Goal: Task Accomplishment & Management: Manage account settings

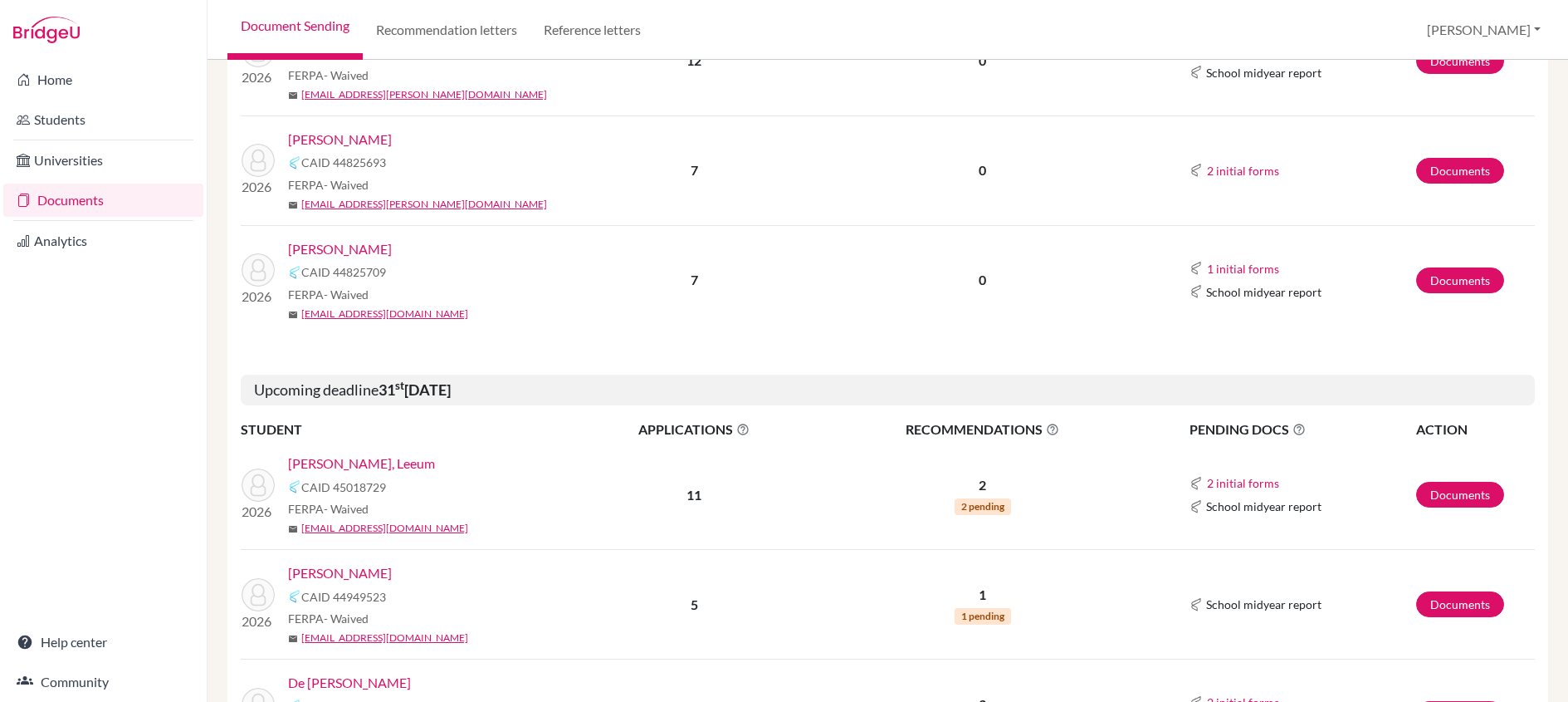
scroll to position [77, 0]
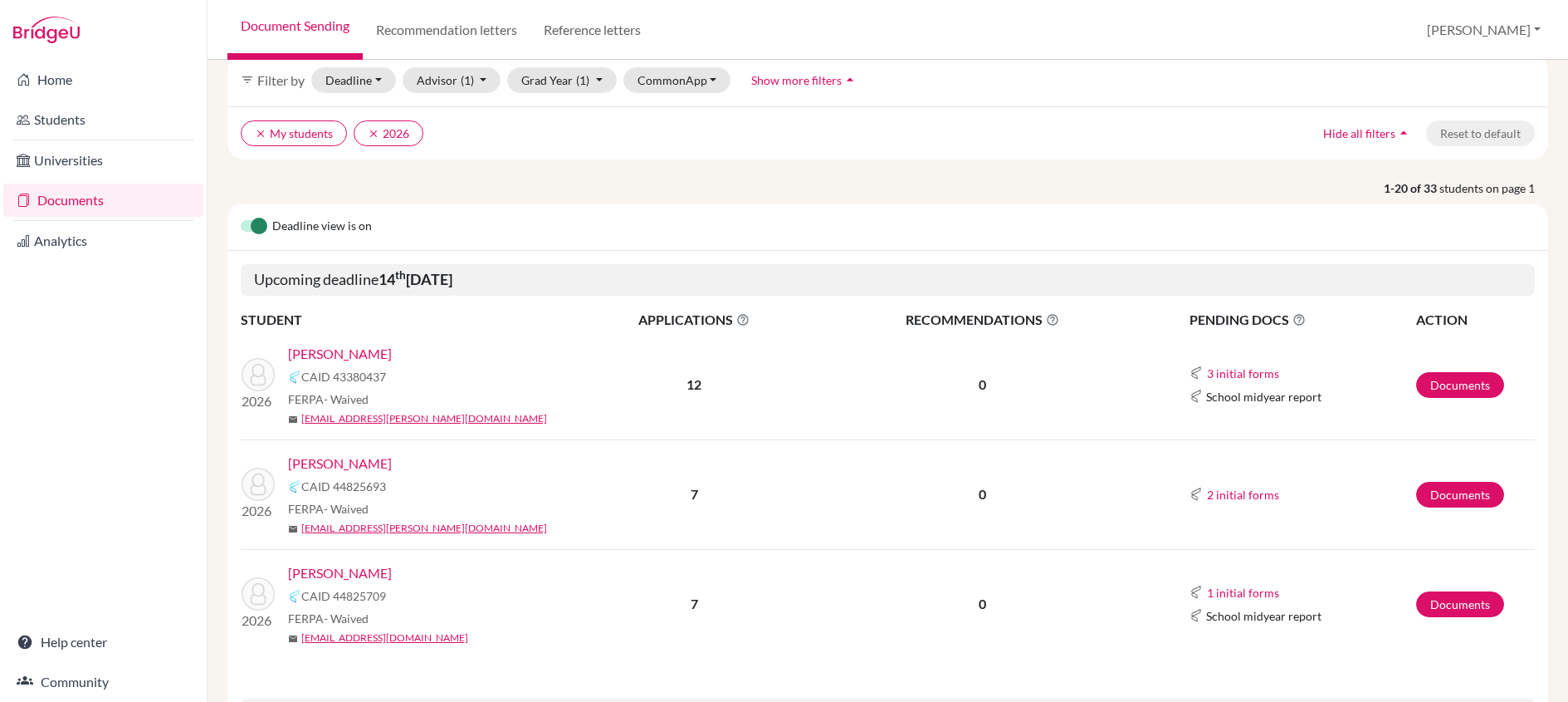
click at [355, 355] on link "[PERSON_NAME]" at bounding box center [340, 353] width 104 height 20
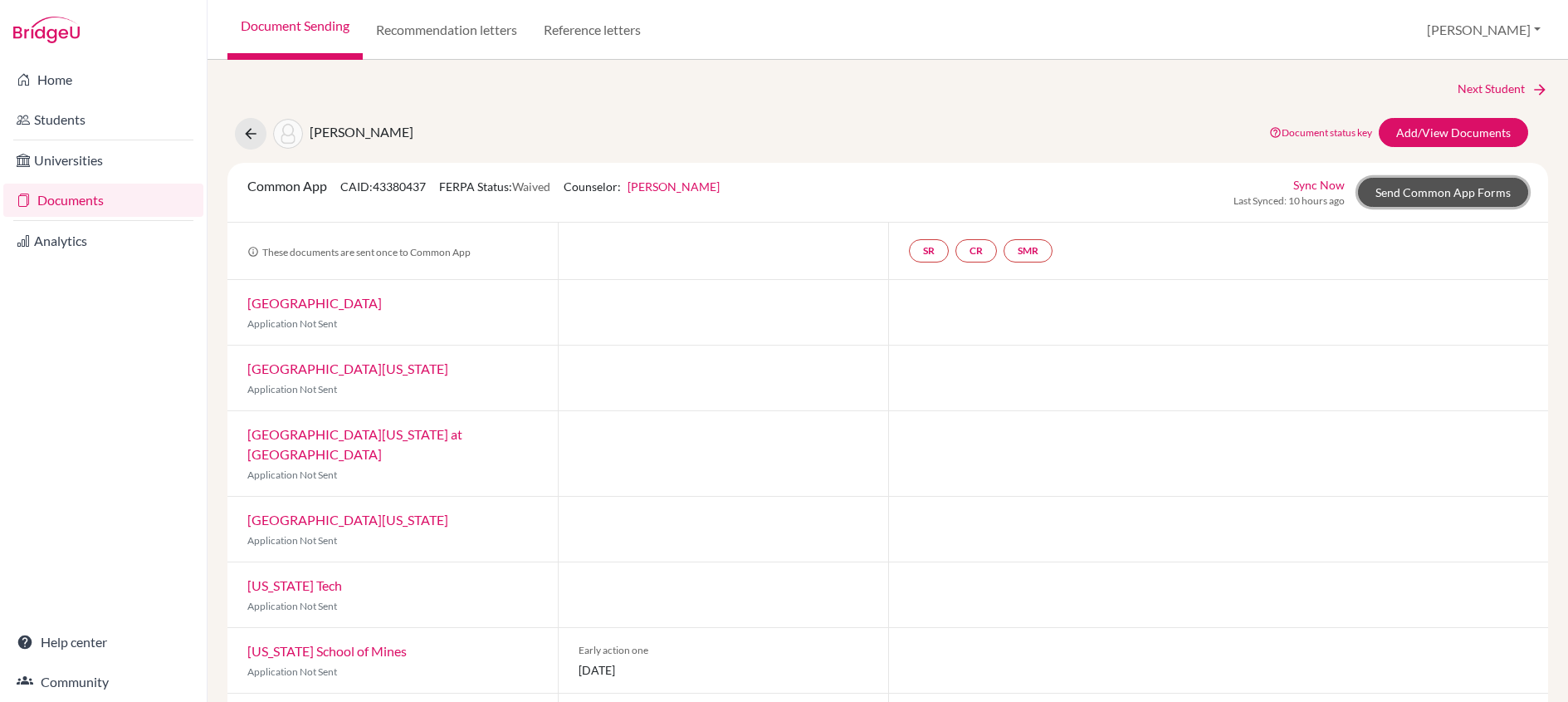
click at [1389, 196] on link "Send Common App Forms" at bounding box center [1443, 193] width 170 height 29
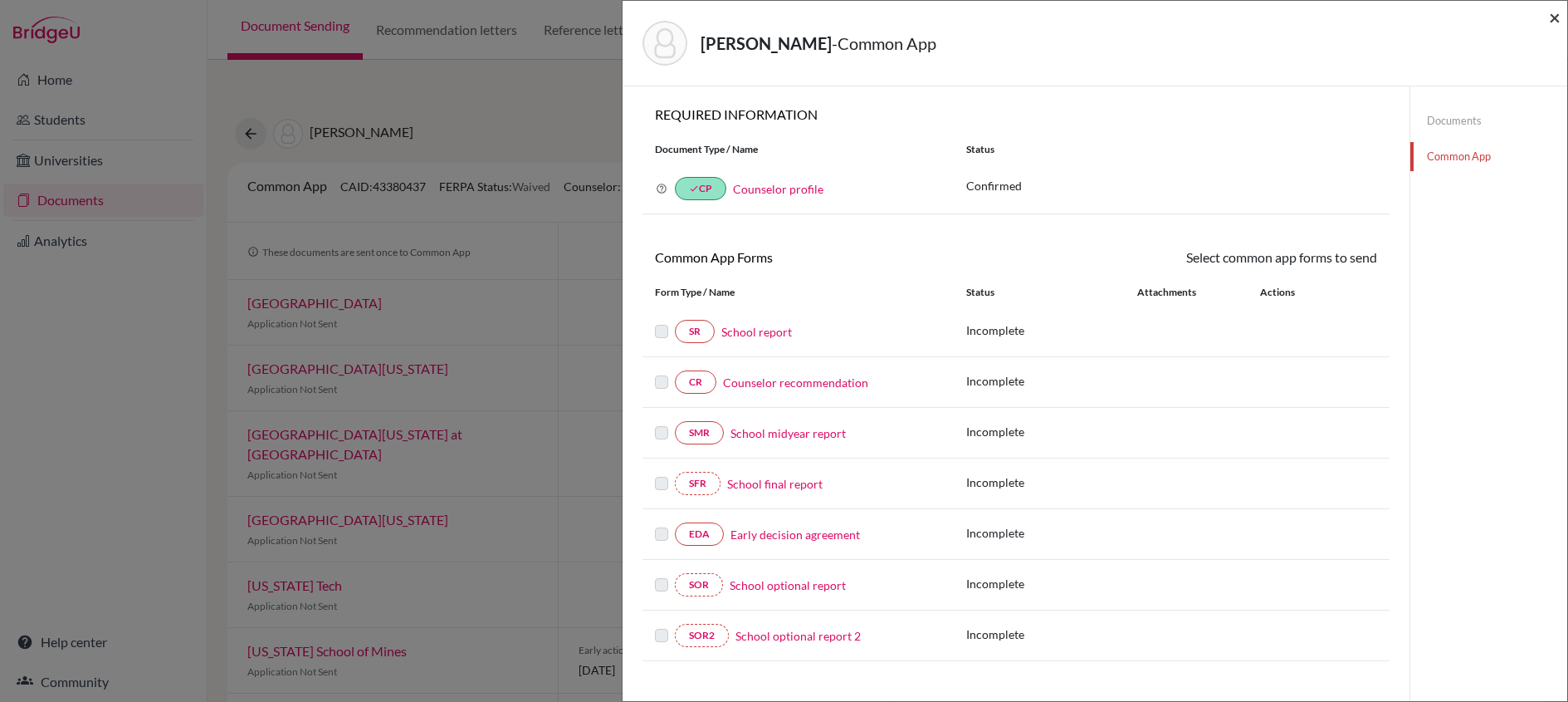
click at [1556, 15] on span "×" at bounding box center [1555, 16] width 12 height 24
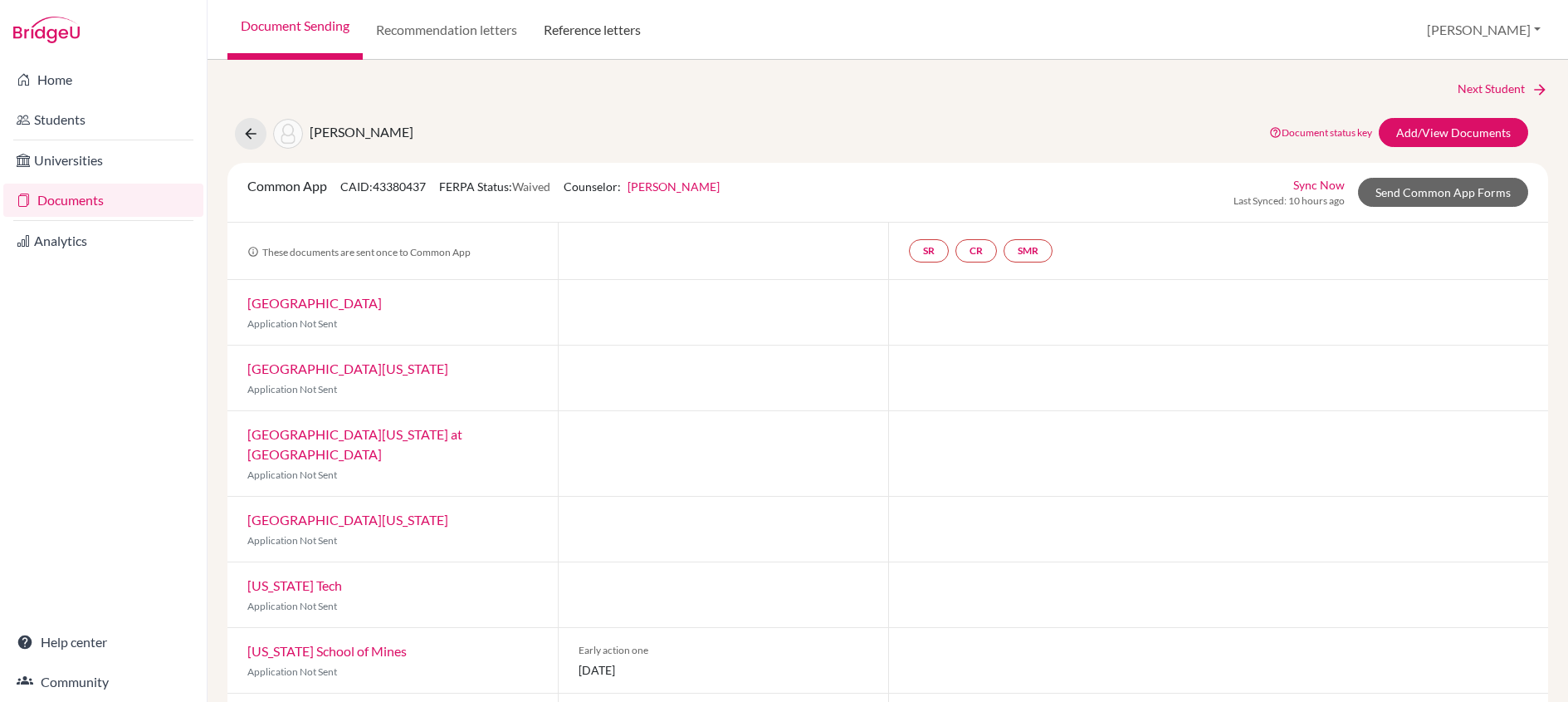
click at [602, 36] on link "Reference letters" at bounding box center [592, 30] width 124 height 60
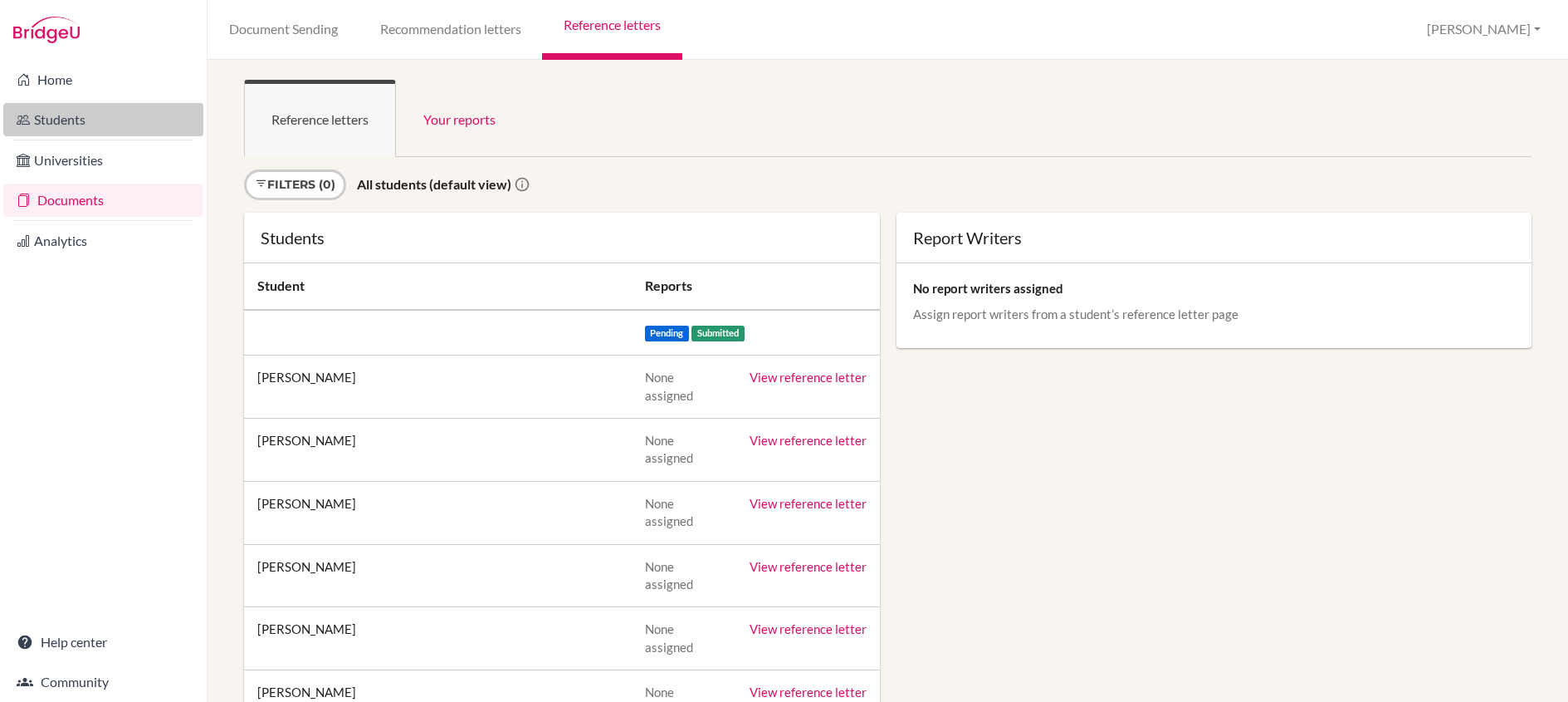
click at [64, 128] on link "Students" at bounding box center [103, 119] width 200 height 34
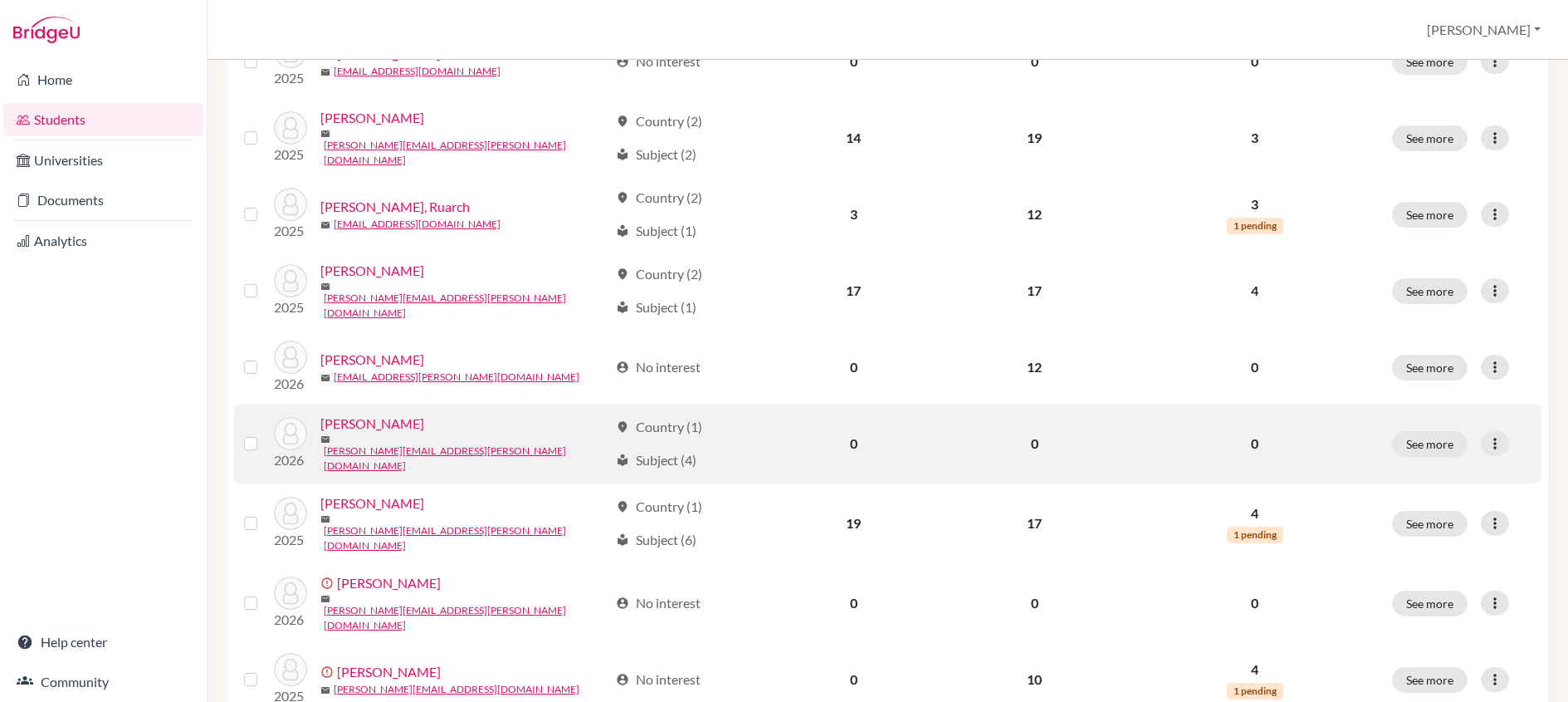
scroll to position [589, 0]
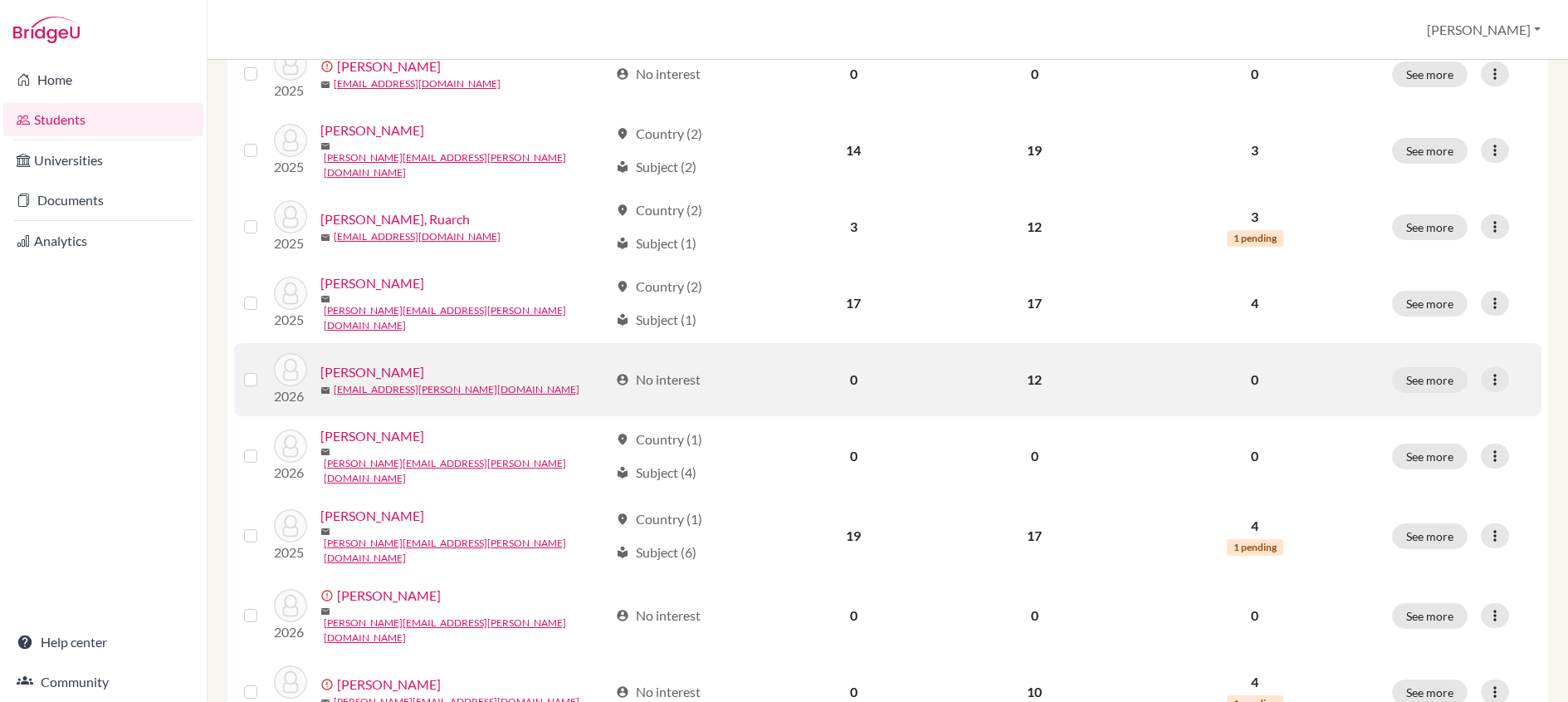
click at [369, 362] on link "[PERSON_NAME]" at bounding box center [373, 372] width 104 height 20
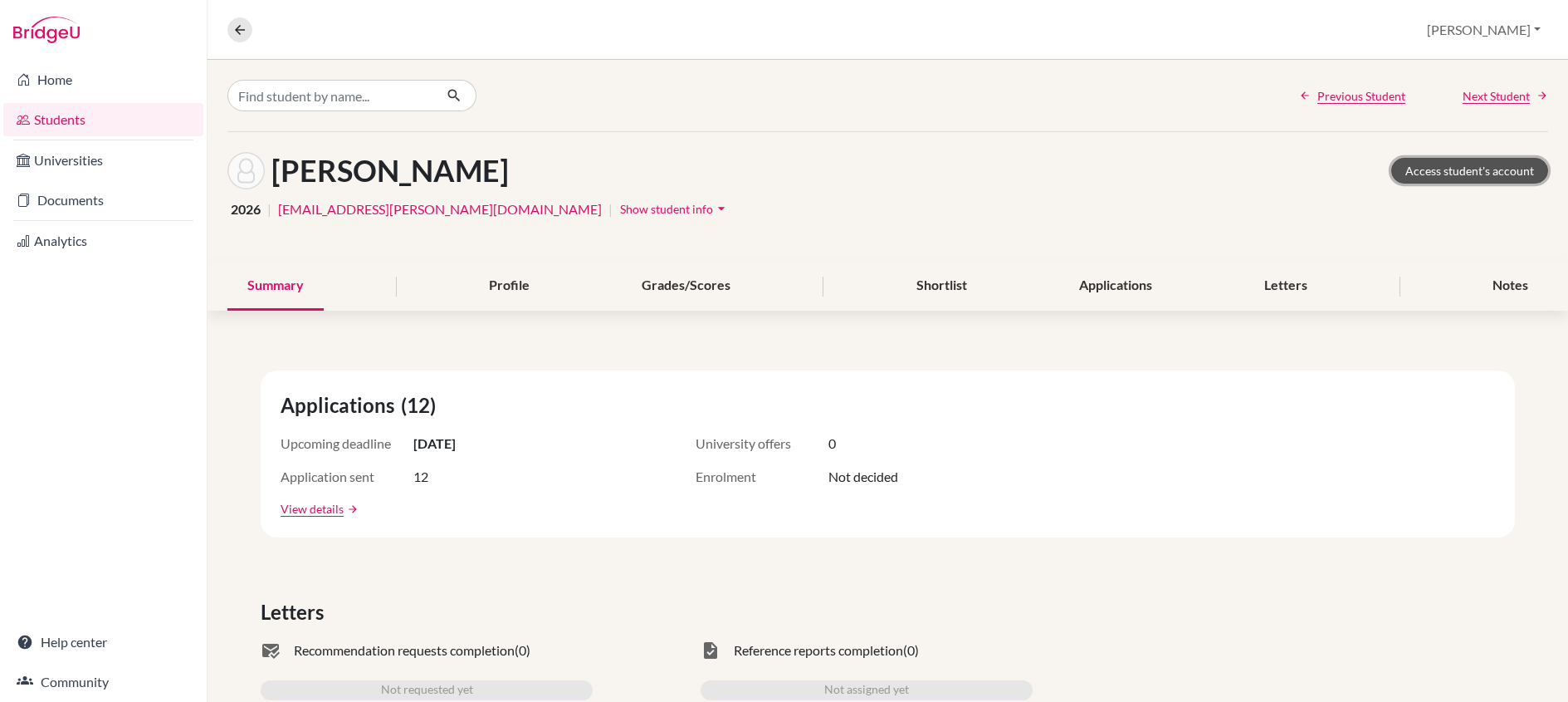
click at [1458, 169] on link "Access student's account" at bounding box center [1470, 170] width 157 height 26
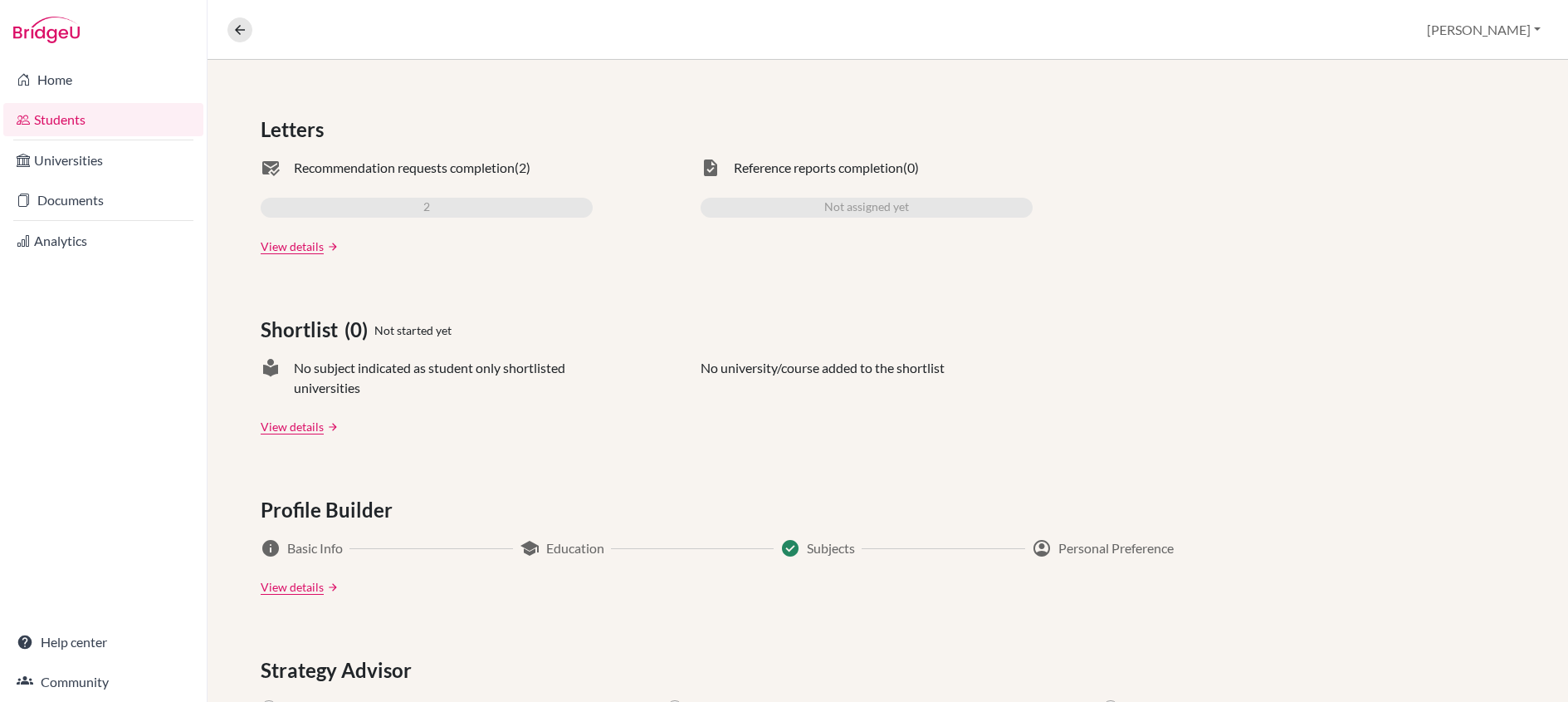
scroll to position [130, 0]
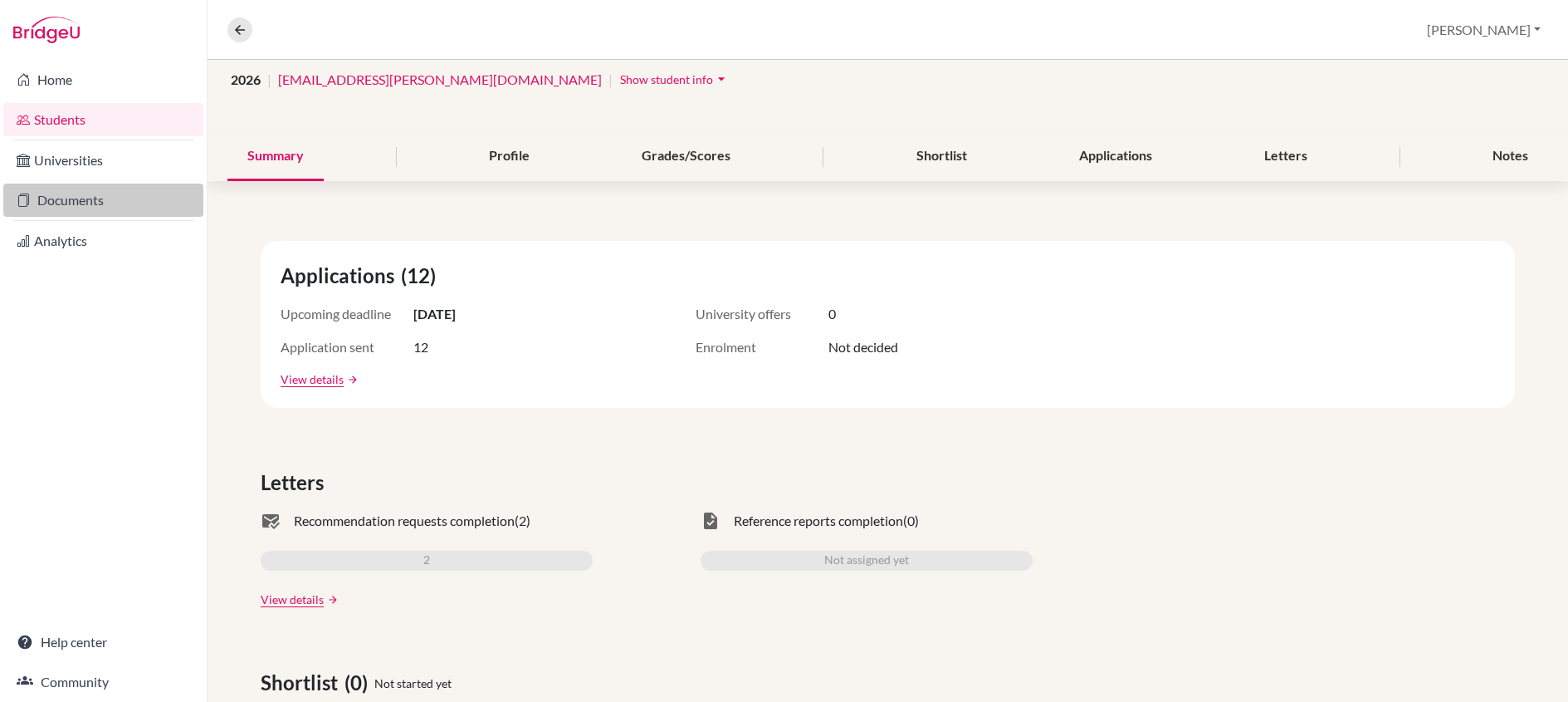
click at [107, 199] on link "Documents" at bounding box center [103, 200] width 200 height 34
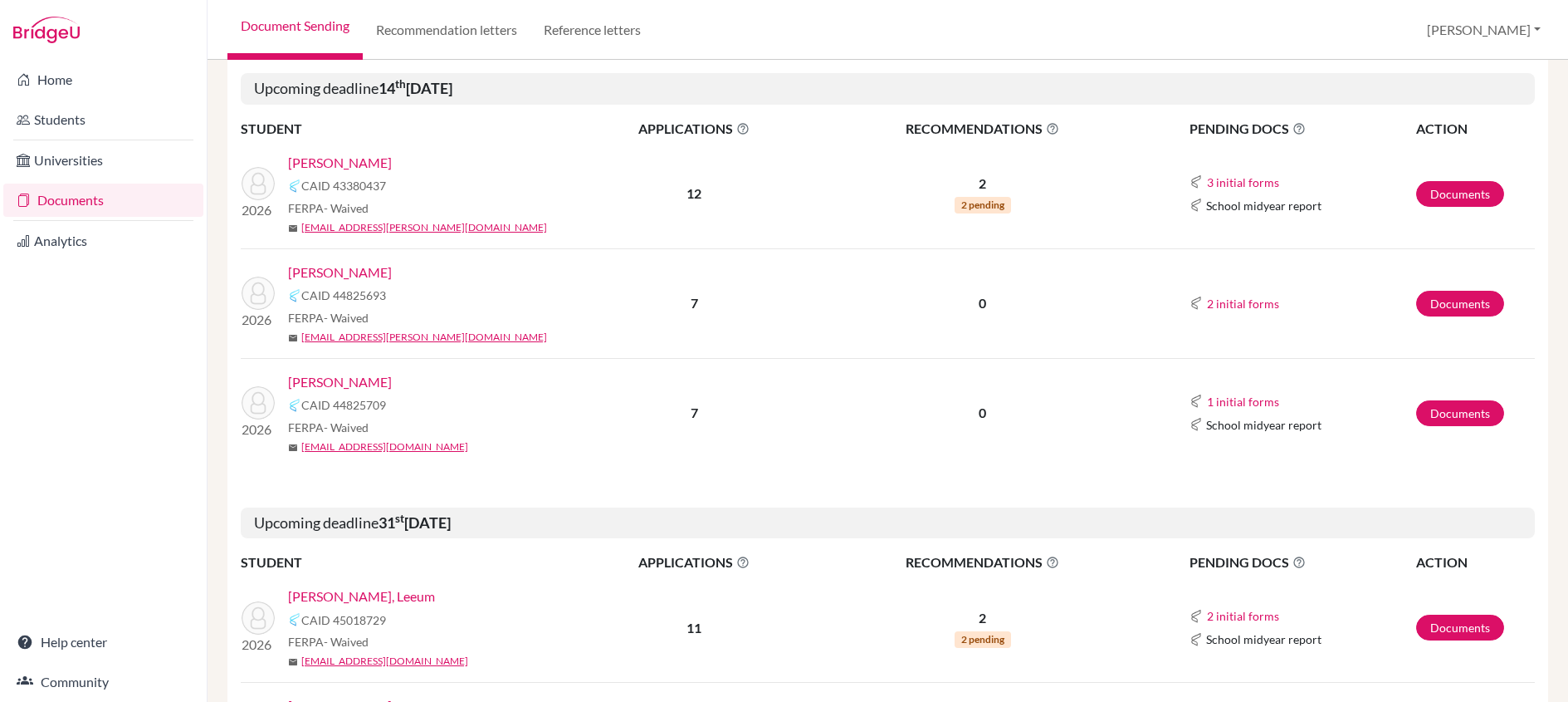
scroll to position [245, 0]
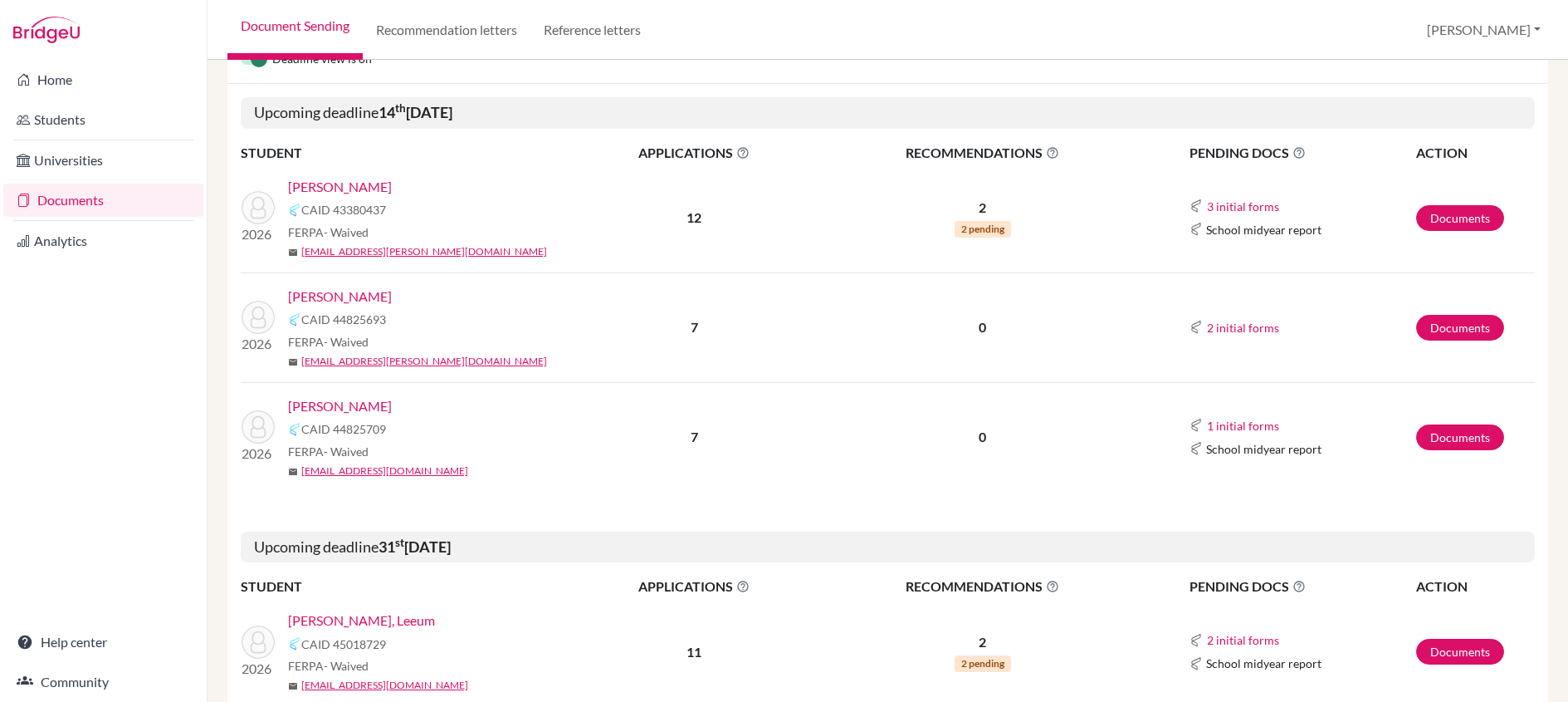
click at [350, 189] on link "[PERSON_NAME]" at bounding box center [340, 187] width 104 height 20
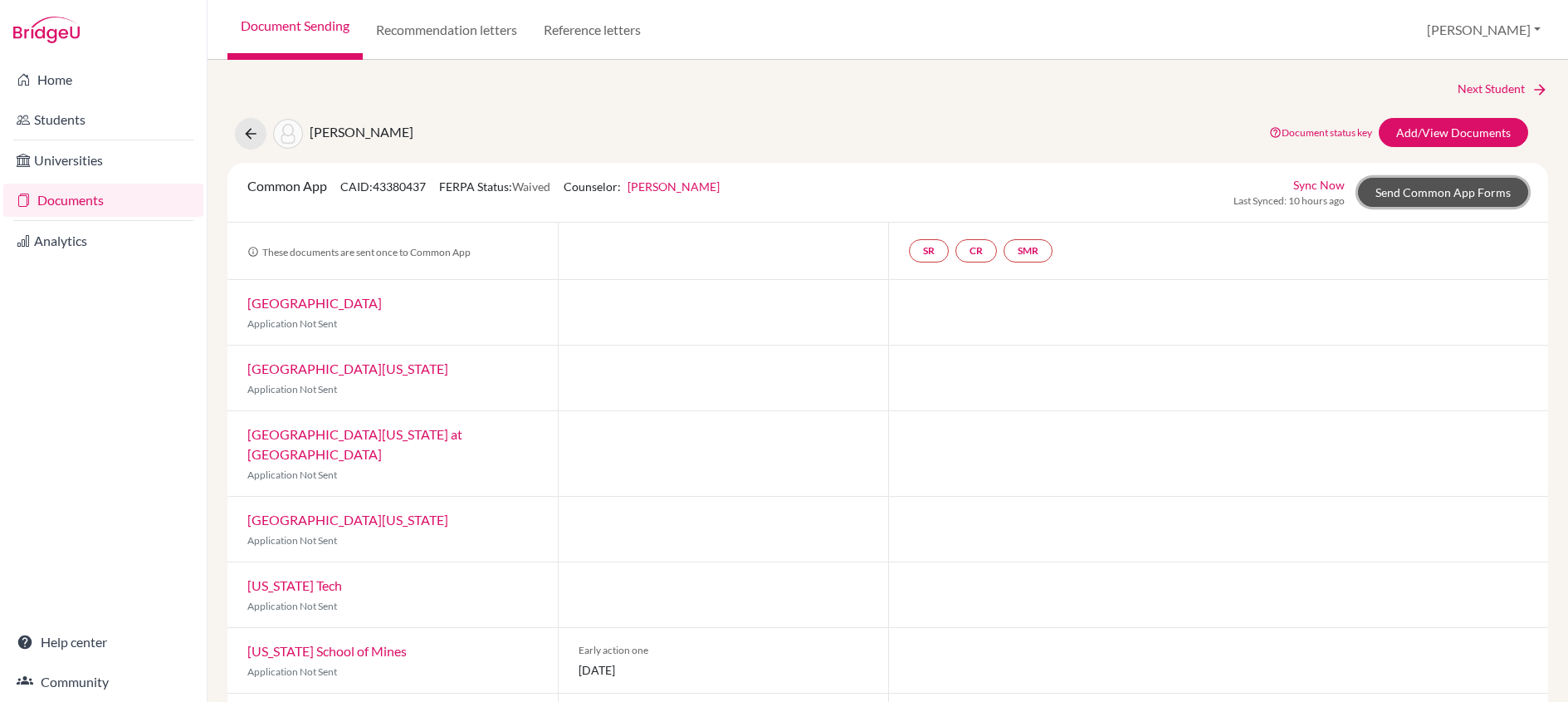
click at [1399, 191] on link "Send Common App Forms" at bounding box center [1443, 193] width 170 height 29
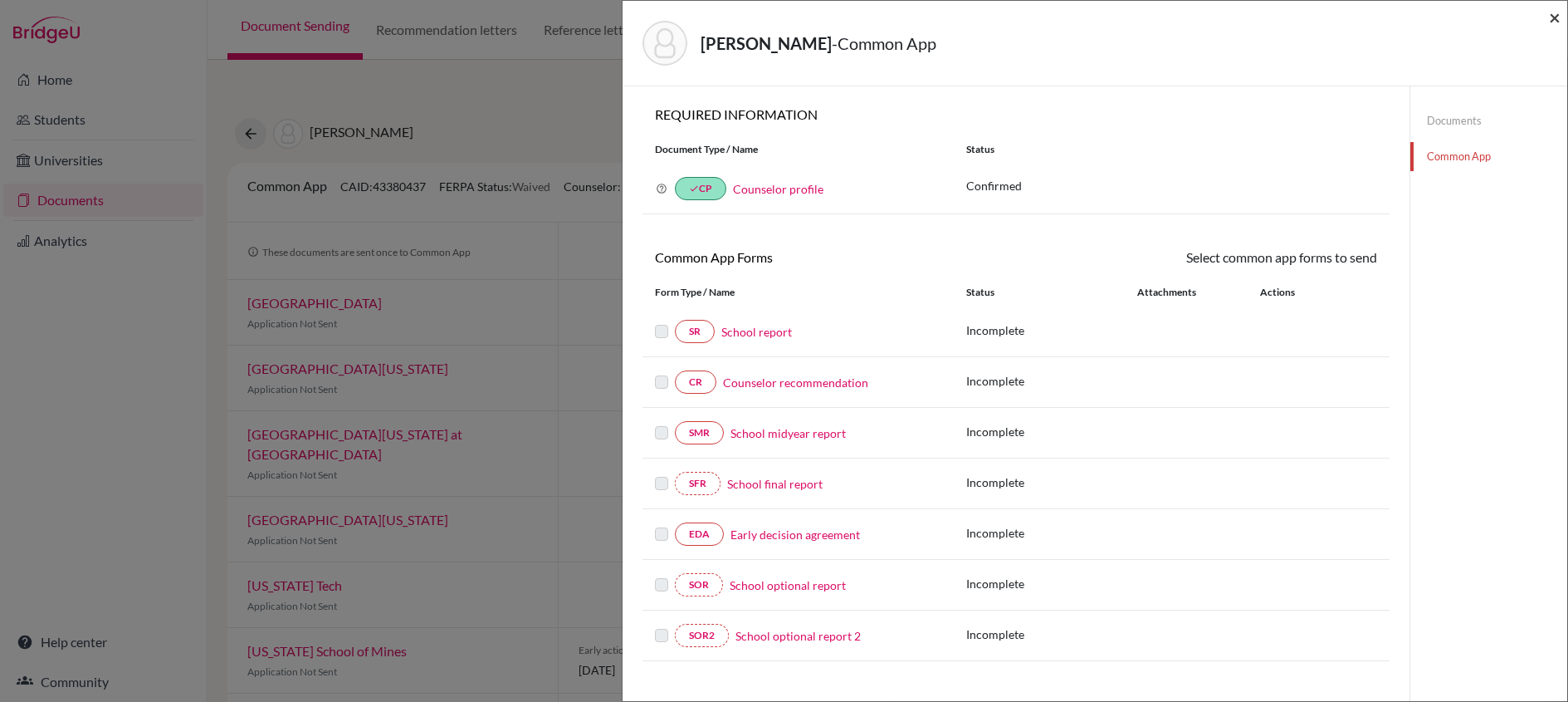
click at [1555, 19] on span "×" at bounding box center [1555, 16] width 12 height 24
